Goal: Submit feedback/report problem

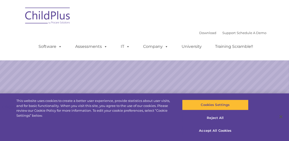
select select "MEDIUM"
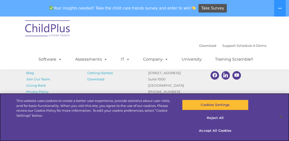
scroll to position [649, 0]
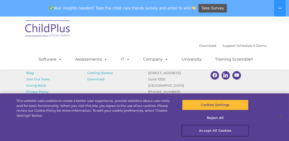
click at [214, 130] on button "Accept All Cookies" at bounding box center [215, 131] width 66 height 11
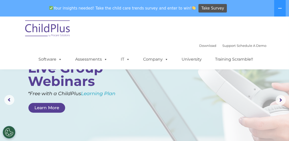
scroll to position [0, 0]
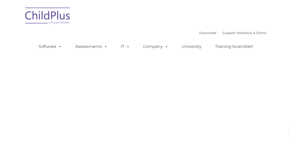
type input ""
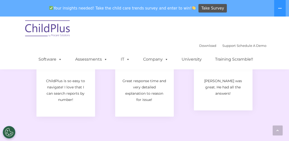
scroll to position [928, 0]
